Goal: Check status: Check status

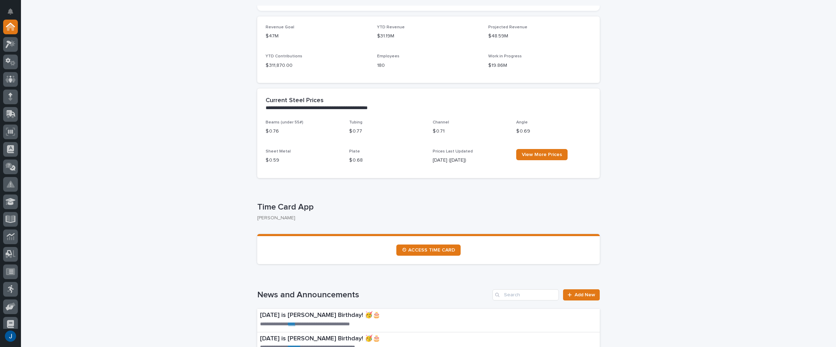
scroll to position [210, 0]
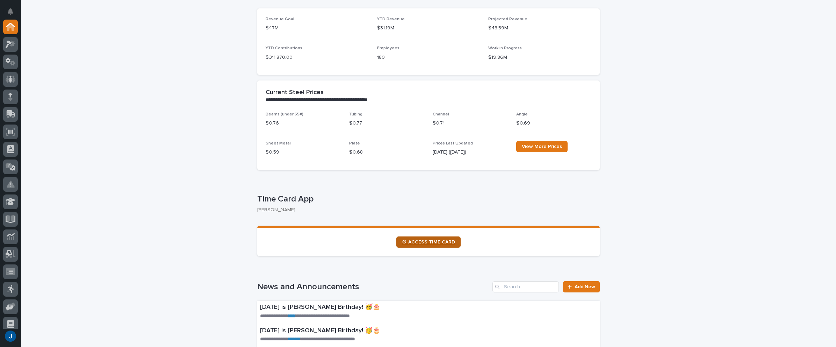
click at [417, 239] on link "⏲ ACCESS TIME CARD" at bounding box center [428, 241] width 64 height 11
click at [14, 45] on icon at bounding box center [11, 44] width 10 height 8
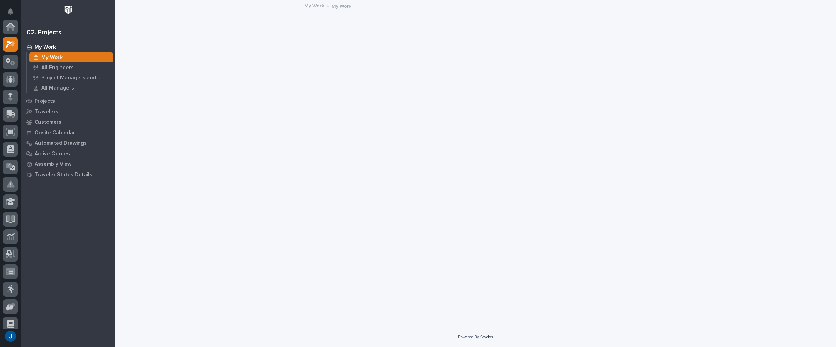
scroll to position [17, 0]
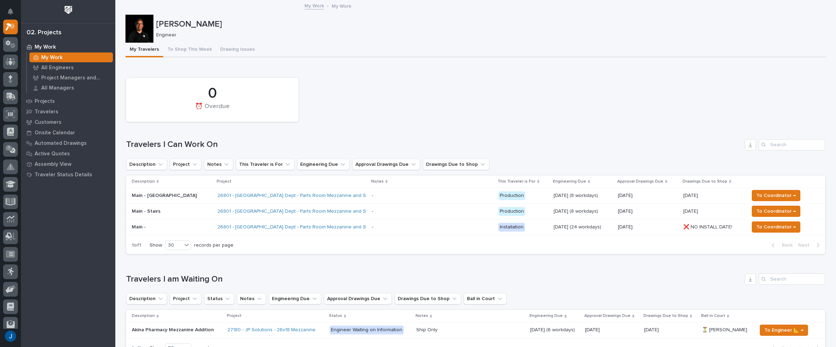
click at [45, 45] on p "My Work" at bounding box center [45, 47] width 21 height 6
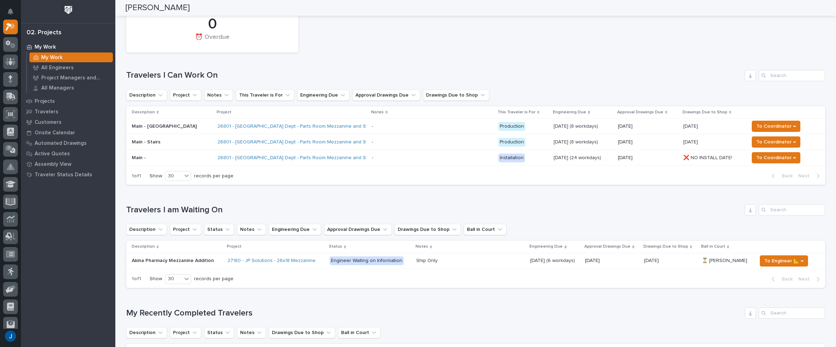
scroll to position [58, 0]
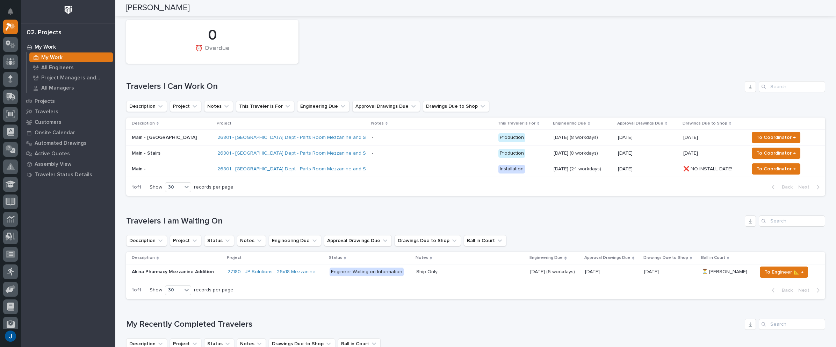
click at [304, 201] on div "Loading... Saving… Travelers I am Waiting On Description Project Status Notes E…" at bounding box center [475, 252] width 699 height 103
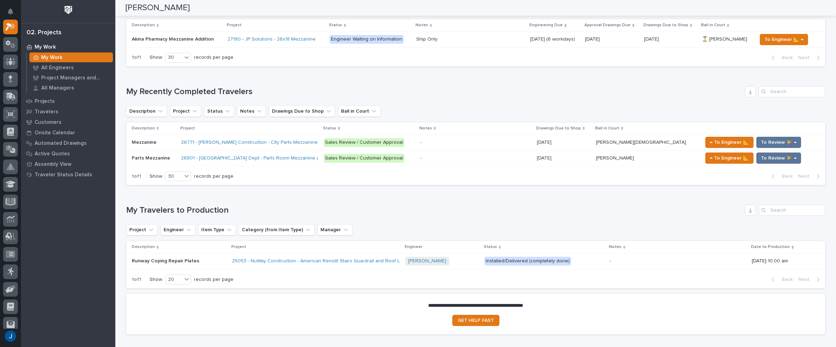
scroll to position [280, 0]
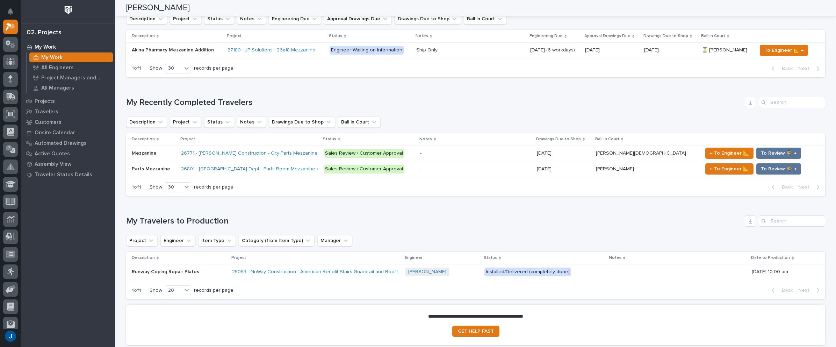
click at [138, 151] on p "Mezzanine" at bounding box center [145, 152] width 26 height 7
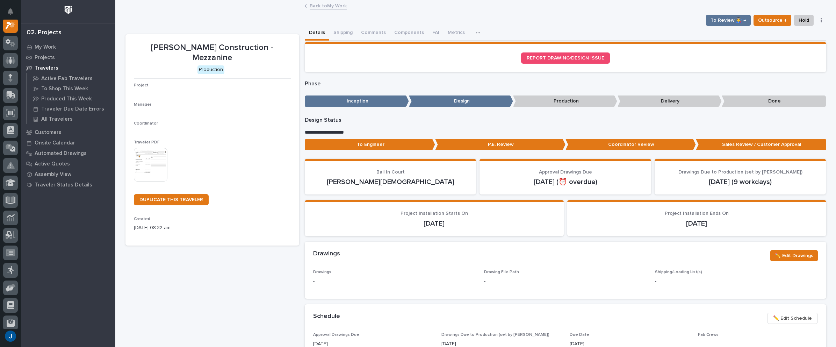
scroll to position [17, 0]
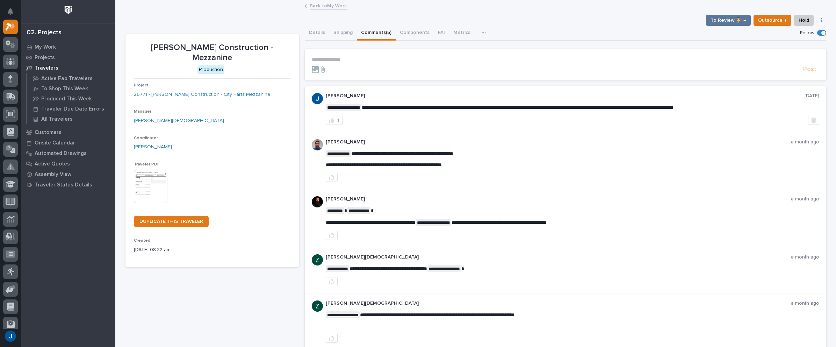
click at [373, 32] on button "Comments (5)" at bounding box center [376, 33] width 39 height 15
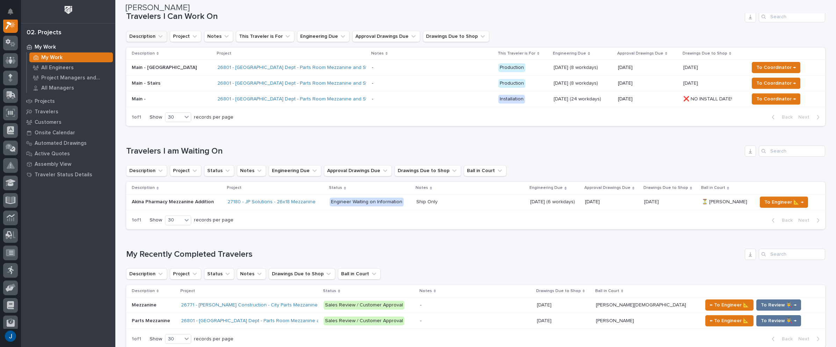
scroll to position [140, 0]
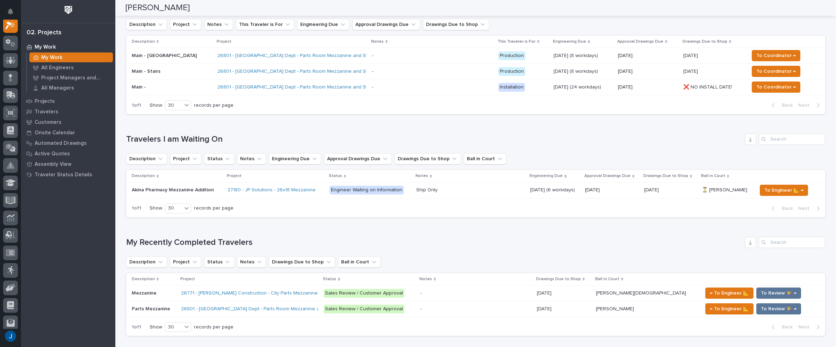
click at [147, 188] on p "Akina Pharmacy Mezzanine Addition" at bounding box center [174, 189] width 84 height 7
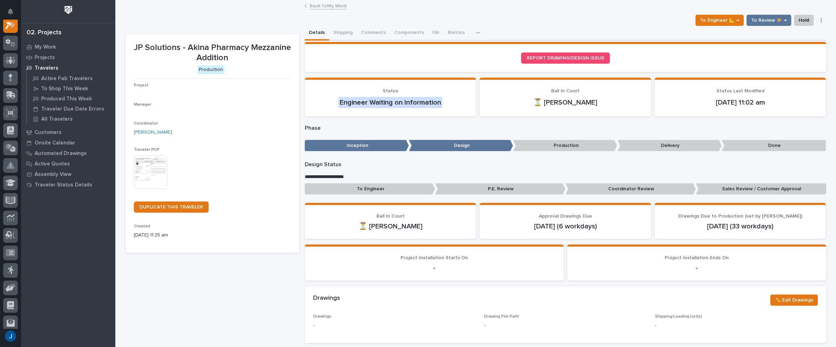
scroll to position [17, 0]
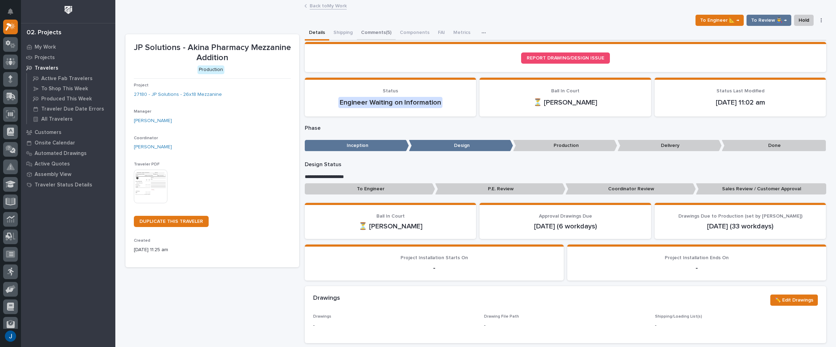
click at [368, 30] on button "Comments (5)" at bounding box center [376, 33] width 39 height 15
